Goal: Check status: Check status

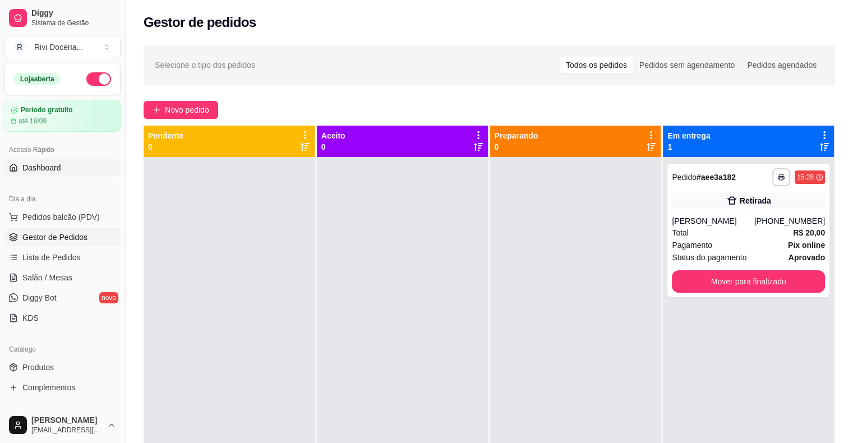
click at [39, 173] on link "Dashboard" at bounding box center [62, 168] width 116 height 18
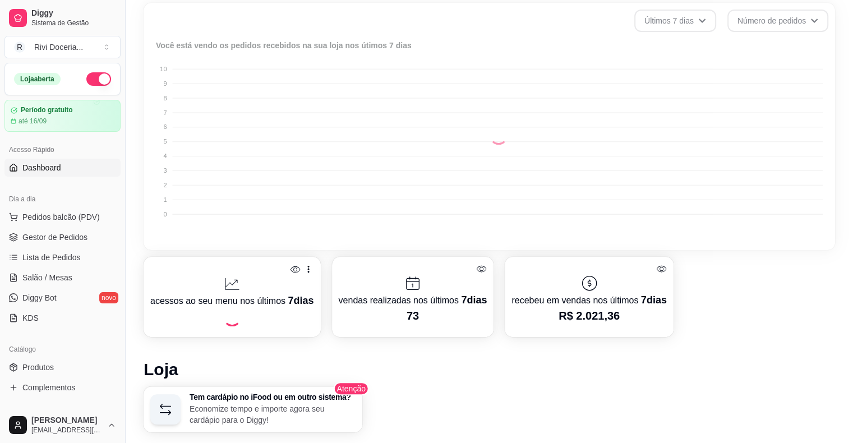
scroll to position [274, 0]
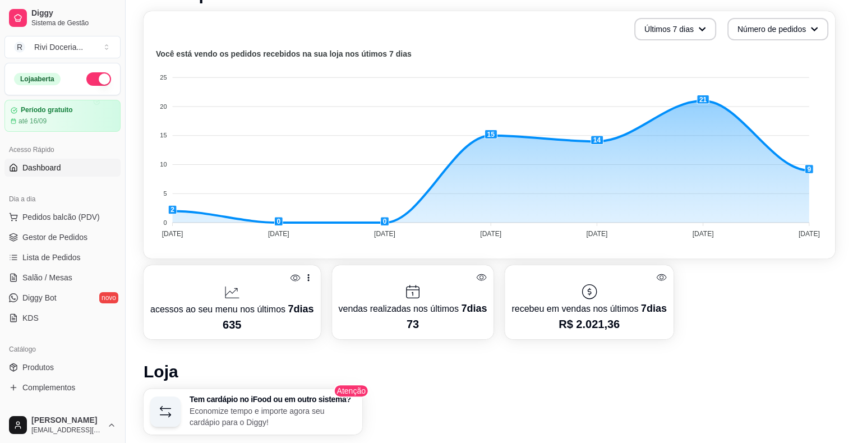
scroll to position [271, 0]
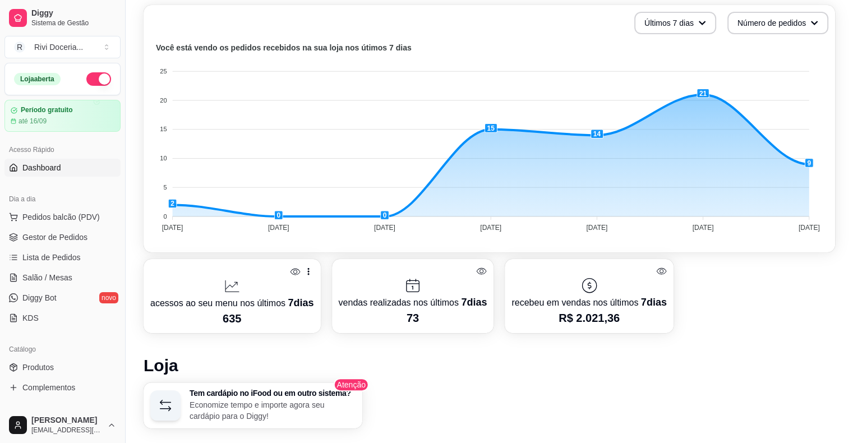
click at [586, 287] on icon at bounding box center [590, 286] width 18 height 18
click at [664, 300] on div "recebeu em vendas nos últimos 7 dias R$ 2.021,36" at bounding box center [589, 296] width 168 height 74
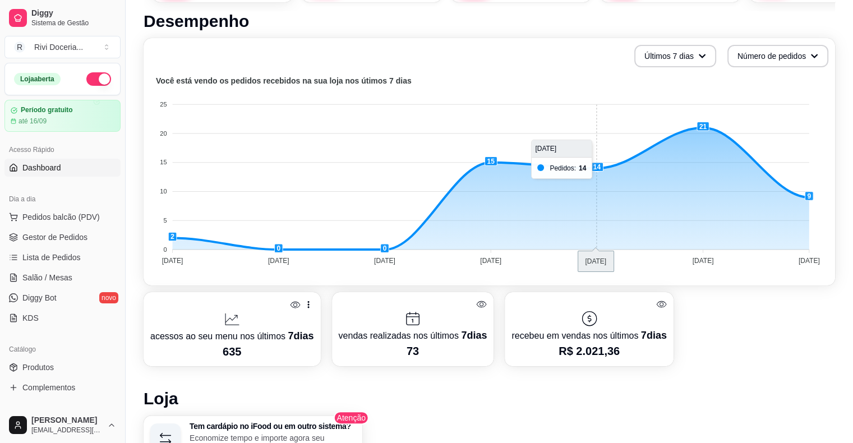
scroll to position [231, 0]
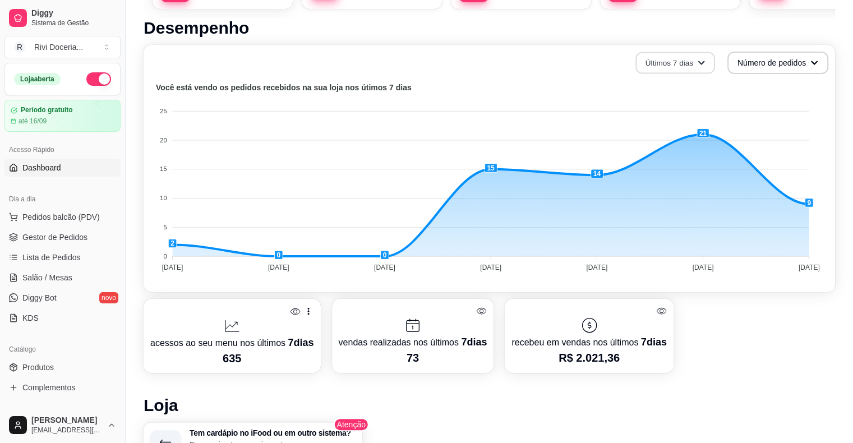
click at [656, 65] on button "Últimos 7 dias" at bounding box center [676, 63] width 80 height 22
click at [668, 109] on span "Últimos 15 dias" at bounding box center [675, 108] width 94 height 11
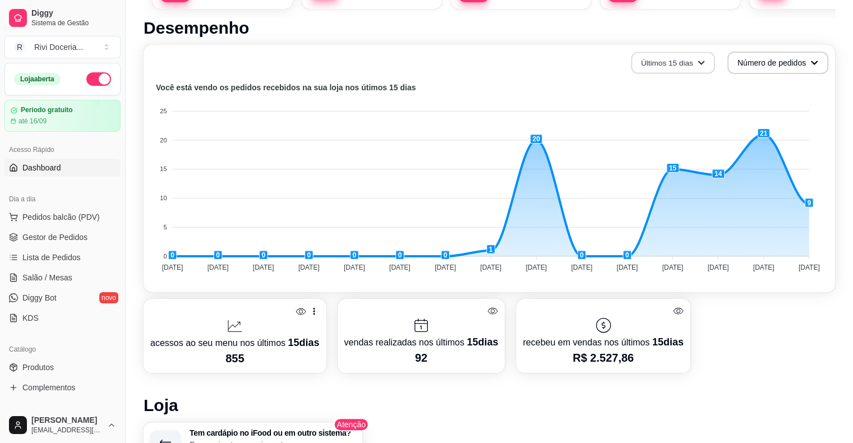
click at [694, 62] on button "Últimos 15 dias" at bounding box center [673, 63] width 84 height 22
click at [682, 131] on span "Últimos 30 dias" at bounding box center [673, 127] width 94 height 11
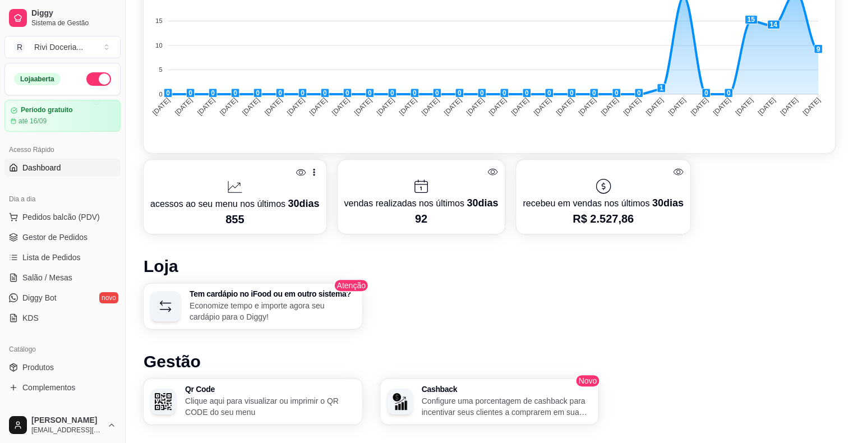
scroll to position [369, 0]
